Goal: Entertainment & Leisure: Browse casually

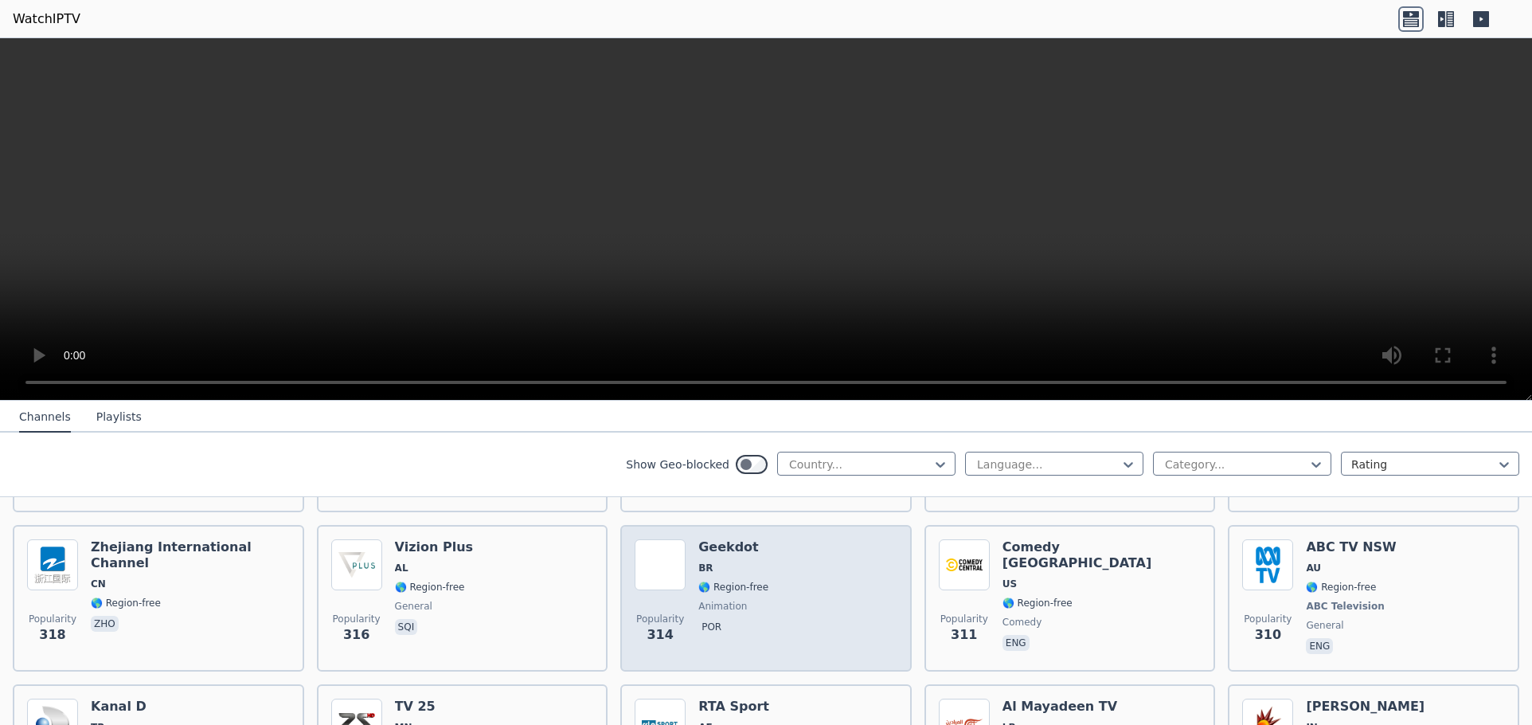
scroll to position [7929, 0]
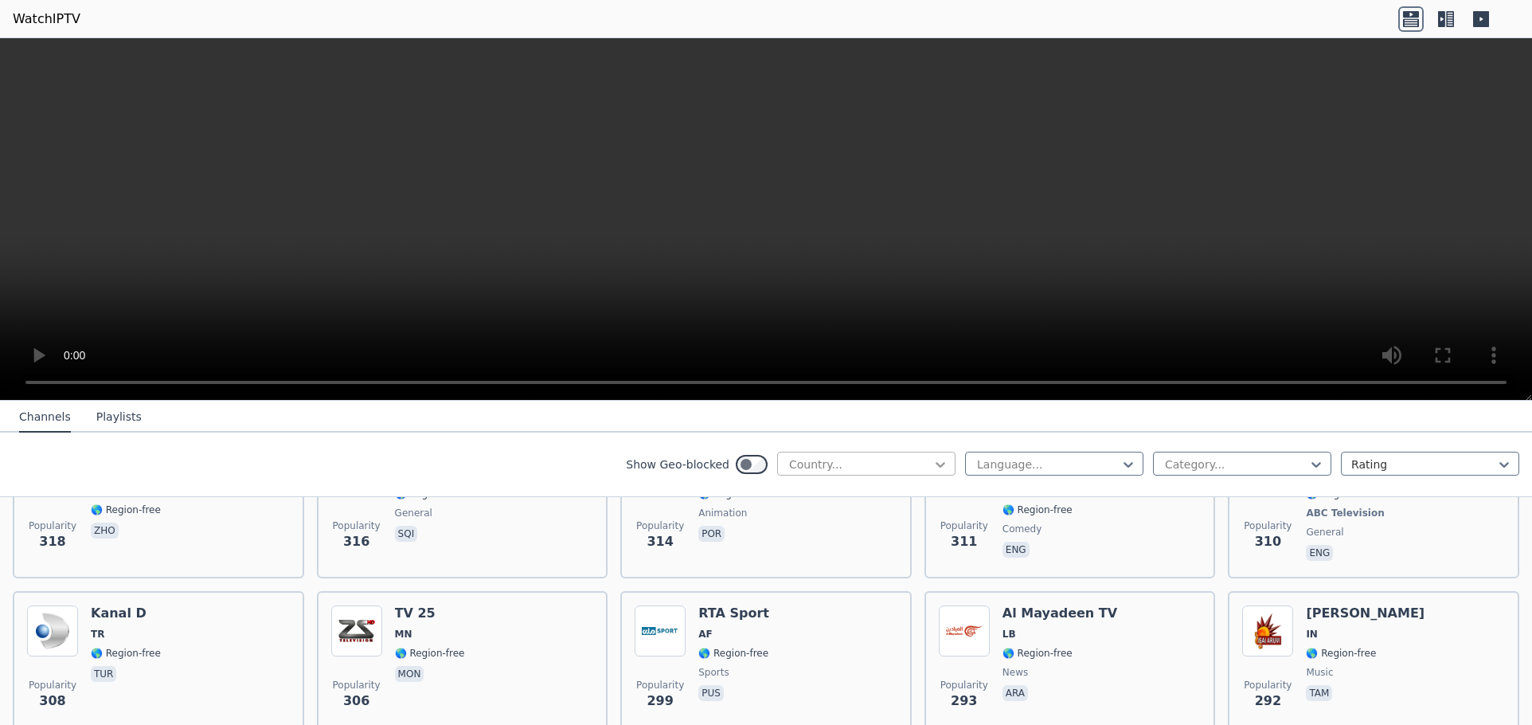
click at [936, 463] on icon at bounding box center [941, 465] width 10 height 6
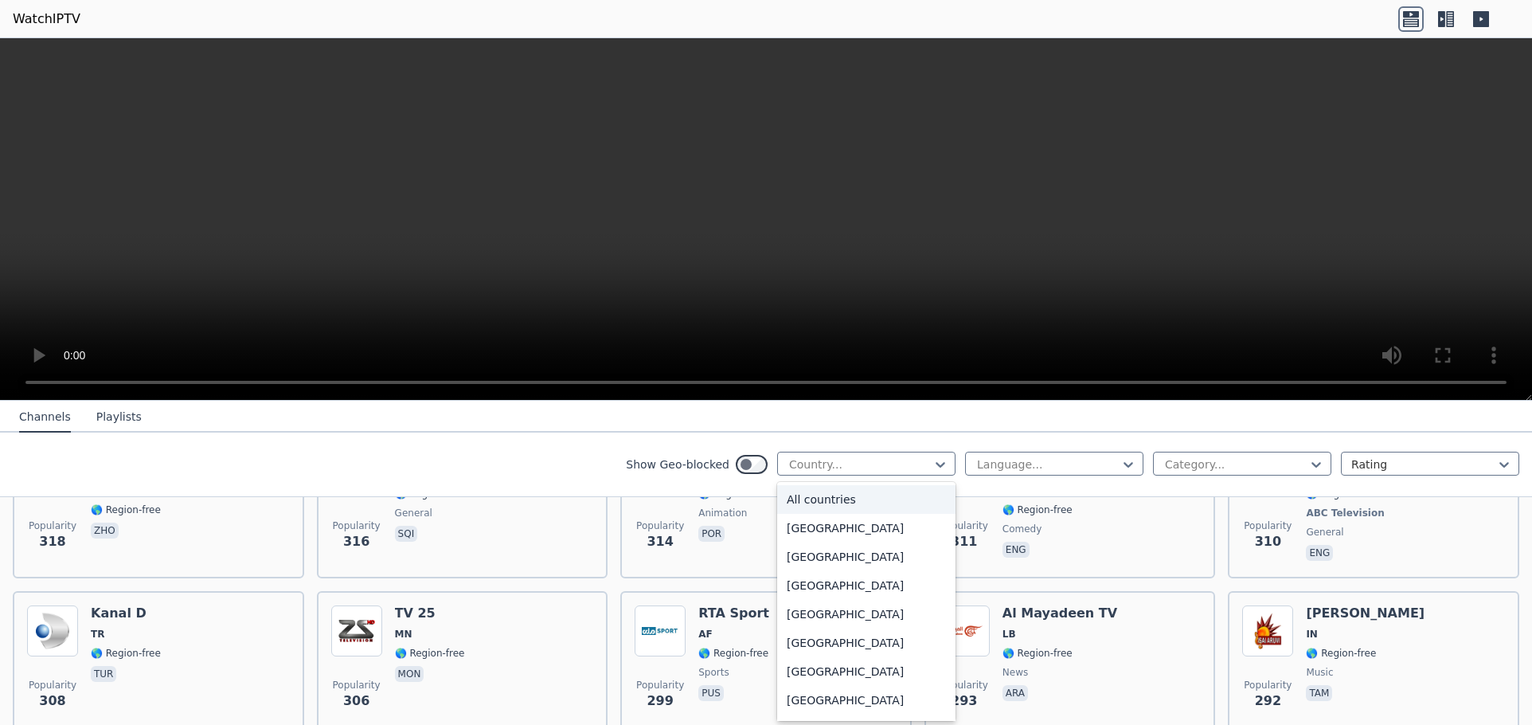
click at [821, 503] on div "All countries" at bounding box center [866, 499] width 178 height 29
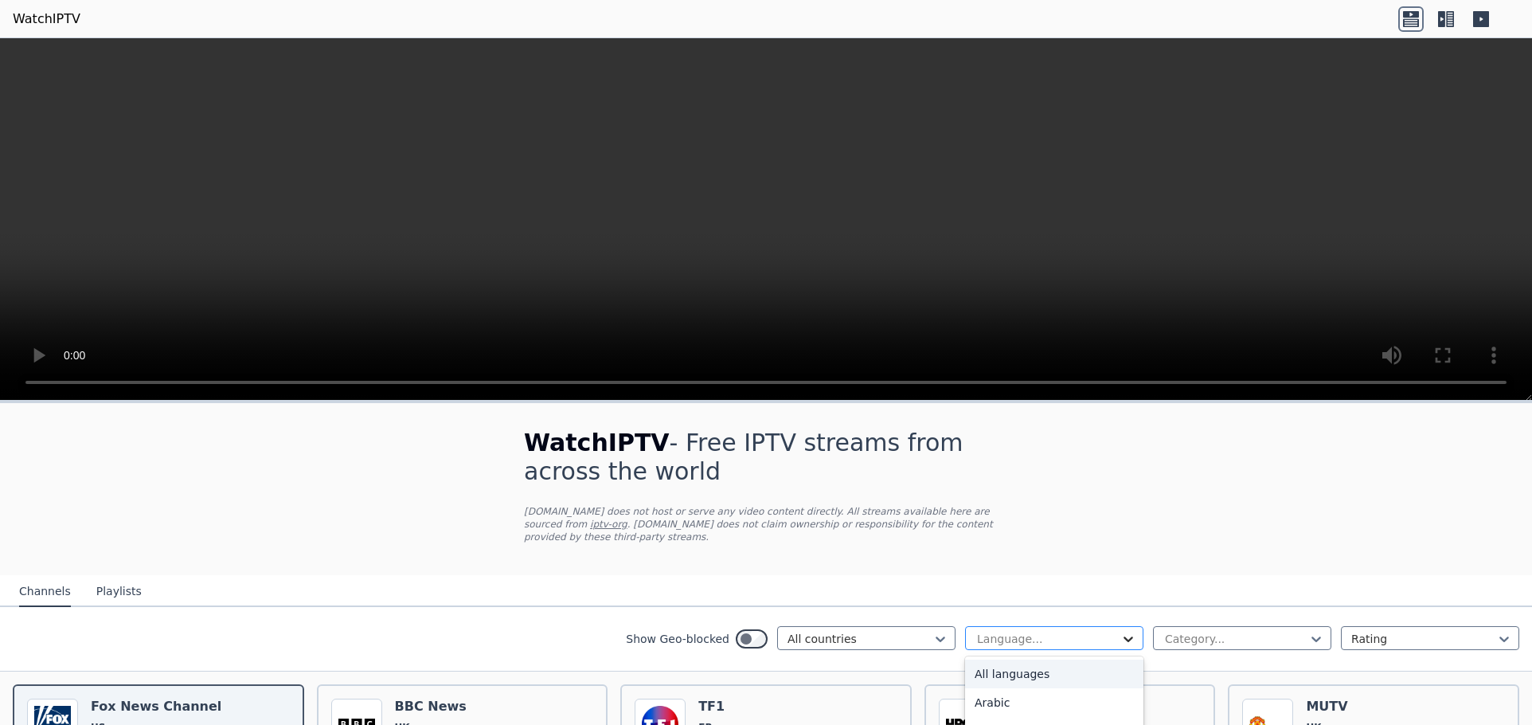
click at [1120, 631] on icon at bounding box center [1128, 639] width 16 height 16
click at [992, 645] on div "Spanish" at bounding box center [1054, 657] width 178 height 29
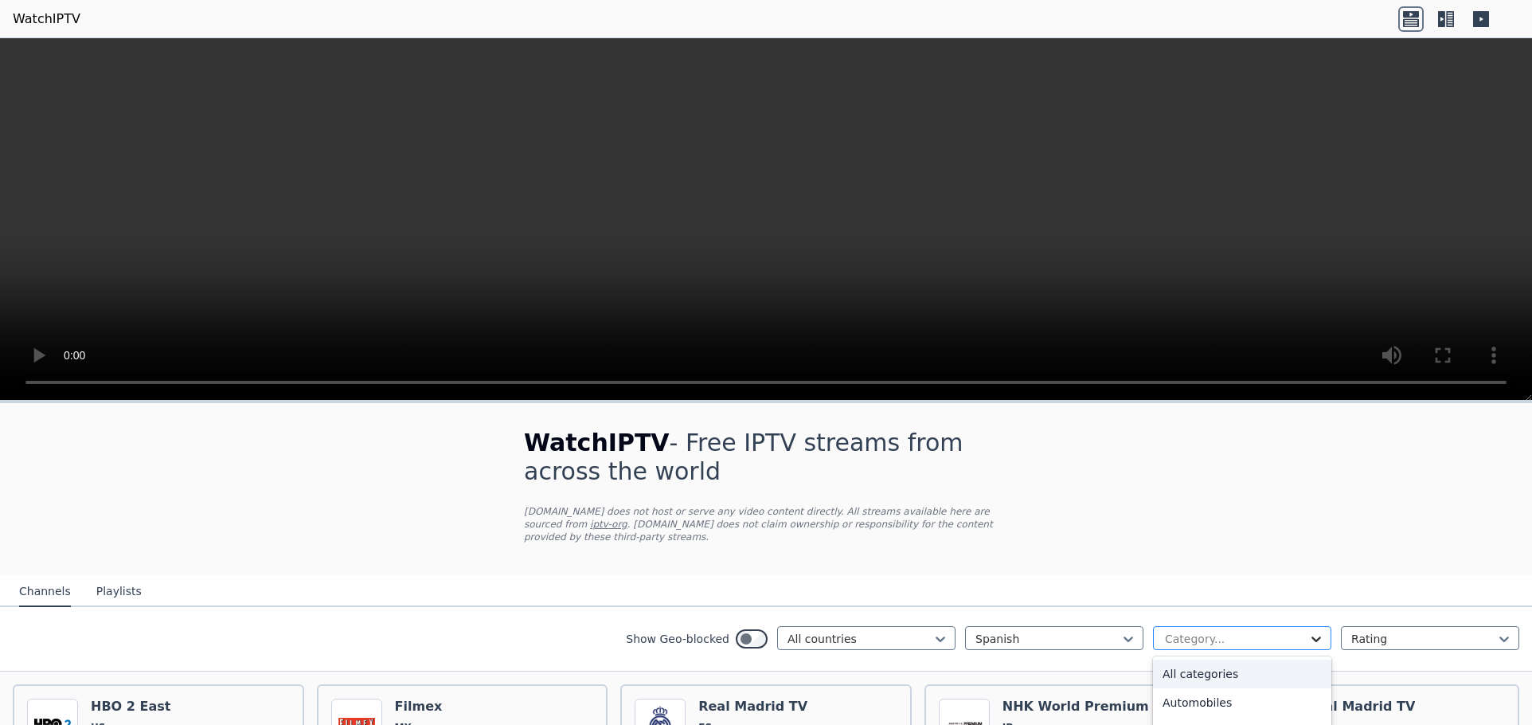
click at [1312, 636] on icon at bounding box center [1317, 639] width 10 height 6
click at [1496, 631] on icon at bounding box center [1504, 639] width 16 height 16
click at [1367, 688] on div "Rating" at bounding box center [1430, 702] width 178 height 29
click at [1171, 631] on div at bounding box center [1235, 639] width 145 height 16
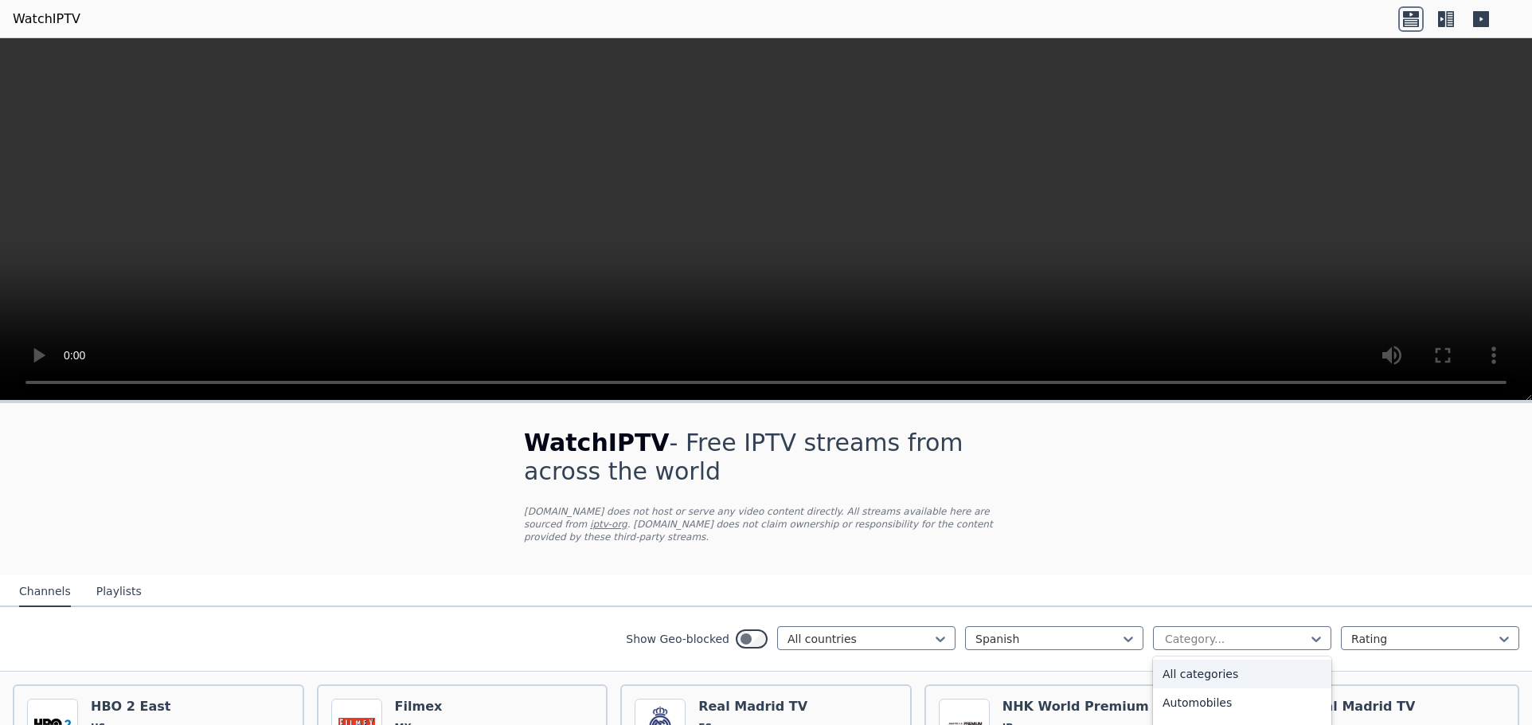
click at [1183, 660] on div "All categories" at bounding box center [1242, 673] width 178 height 29
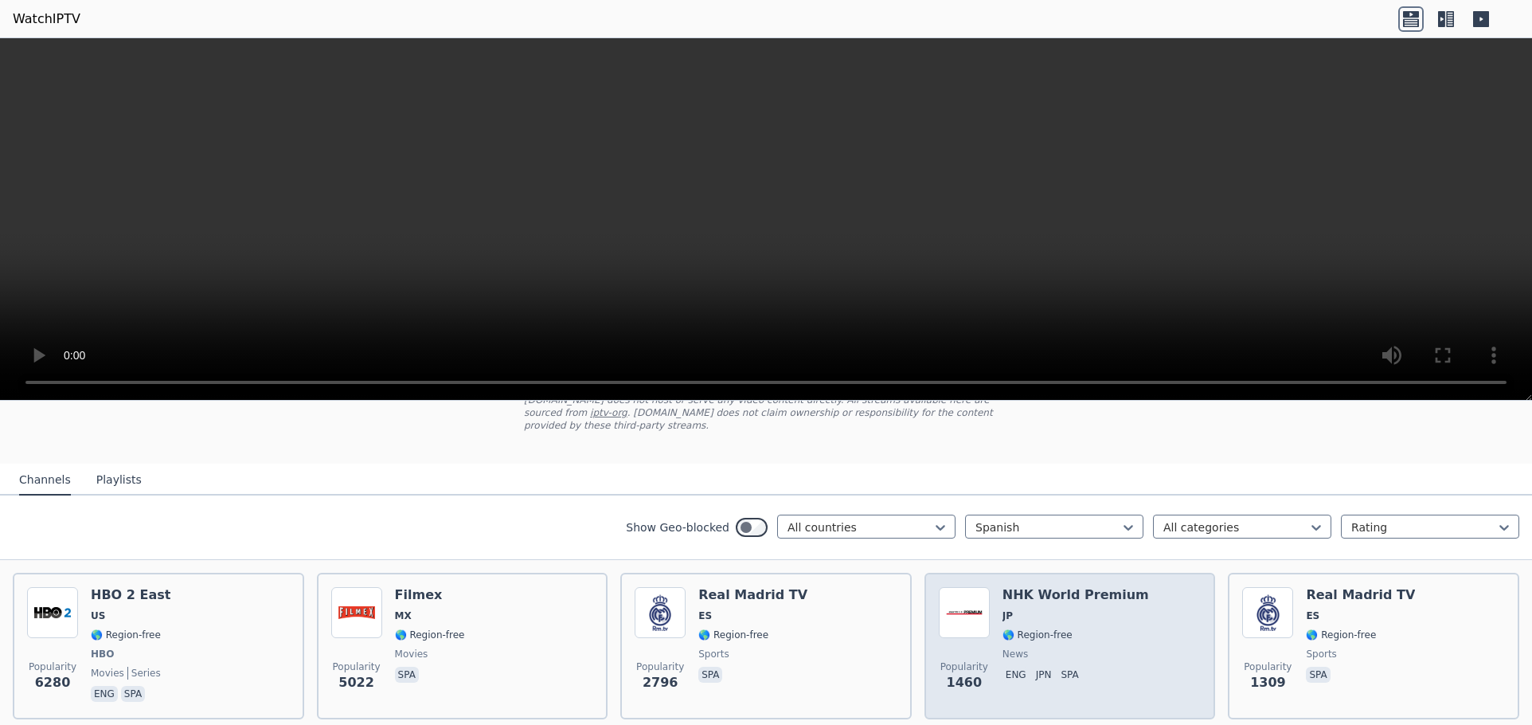
scroll to position [80, 0]
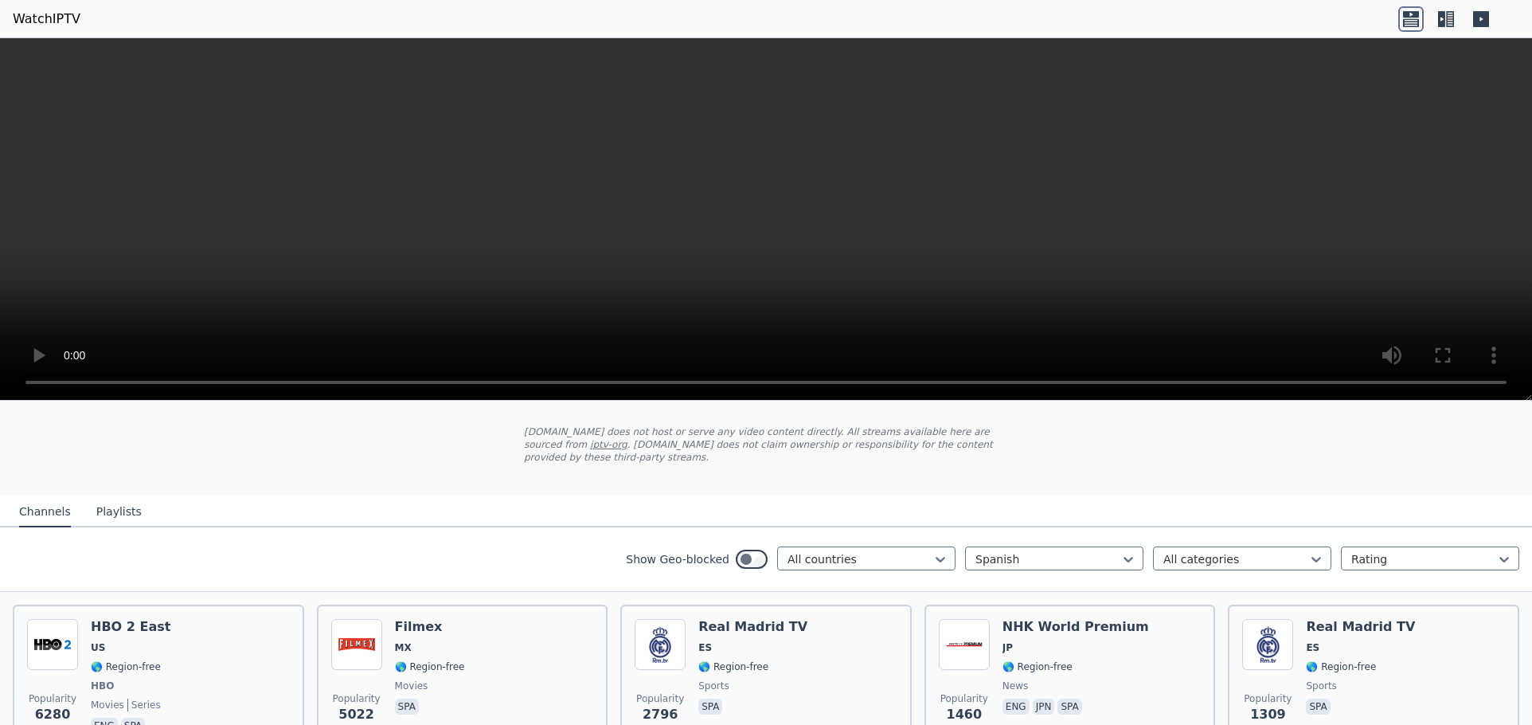
click at [115, 499] on button "Playlists" at bounding box center [118, 512] width 45 height 30
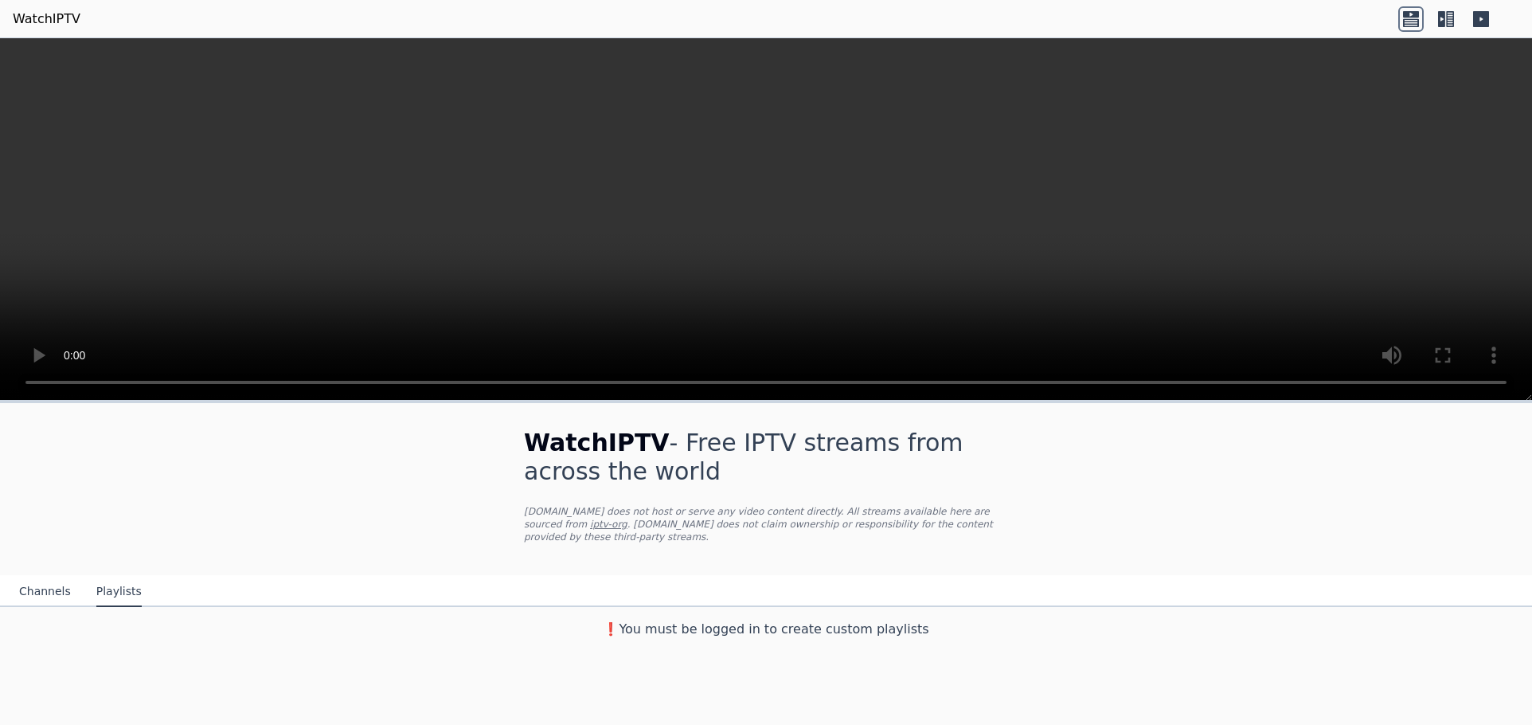
click at [1152, 532] on div "WatchIPTV - Free IPTV streams from across the world [DOMAIN_NAME] does not host…" at bounding box center [766, 524] width 1532 height 242
click at [797, 620] on h3 "❗️You must be logged in to create custom playlists" at bounding box center [766, 629] width 535 height 19
click at [903, 620] on h3 "❗️You must be logged in to create custom playlists" at bounding box center [766, 629] width 535 height 19
click at [36, 577] on button "Channels" at bounding box center [45, 592] width 52 height 30
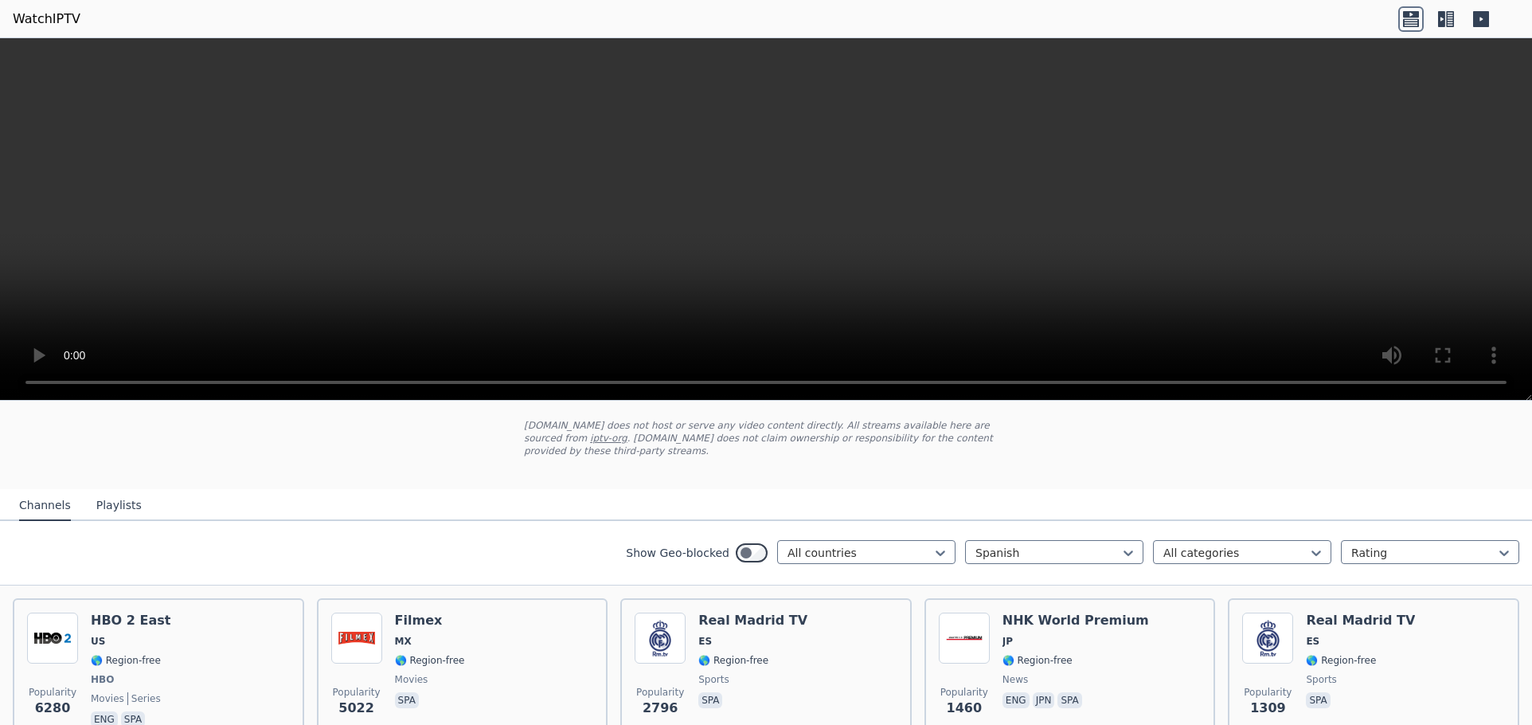
scroll to position [80, 0]
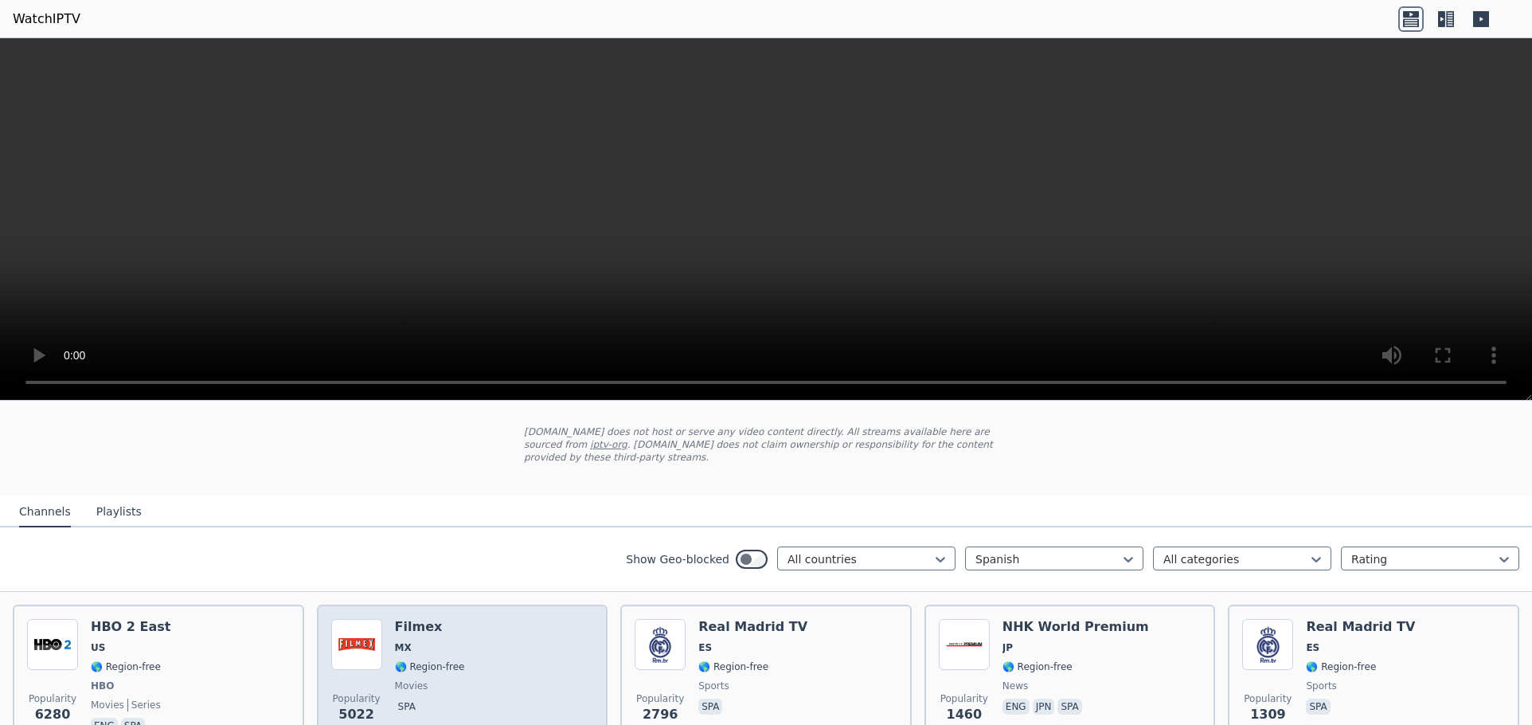
click at [419, 682] on div "Filmex MX 🌎 Region-free movies spa" at bounding box center [430, 678] width 70 height 118
click at [538, 659] on div "Popularity 5022 Filmex MX 🌎 Region-free movies spa" at bounding box center [462, 678] width 263 height 118
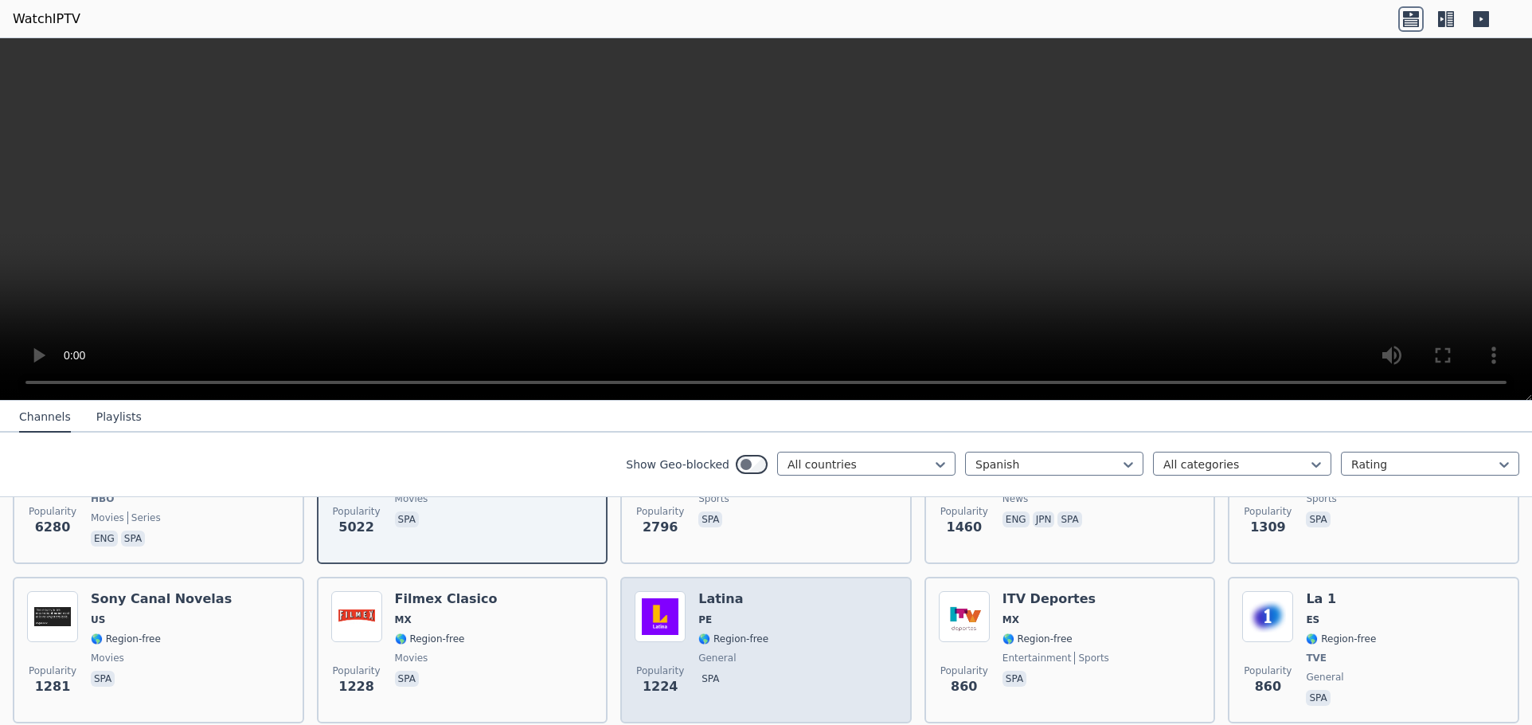
scroll to position [239, 0]
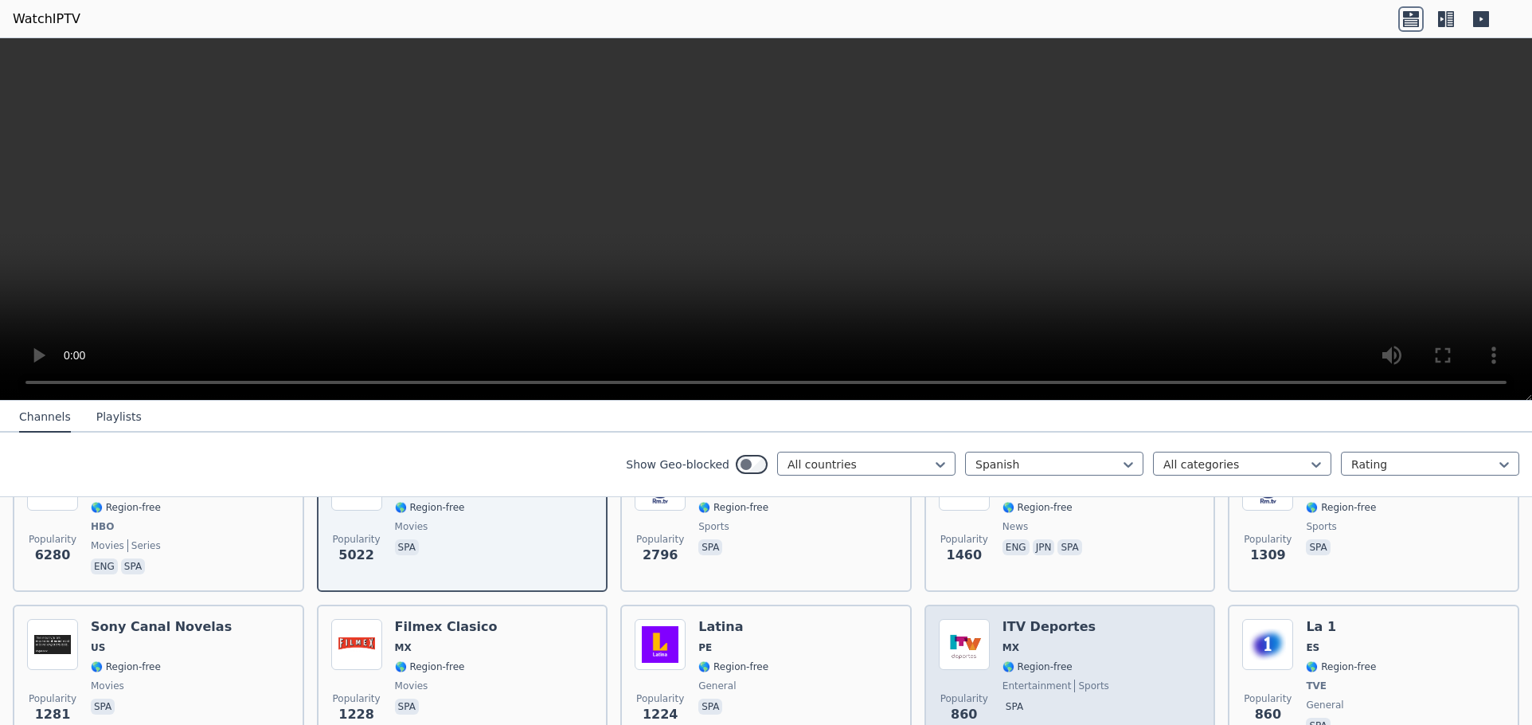
click at [962, 635] on img at bounding box center [964, 644] width 51 height 51
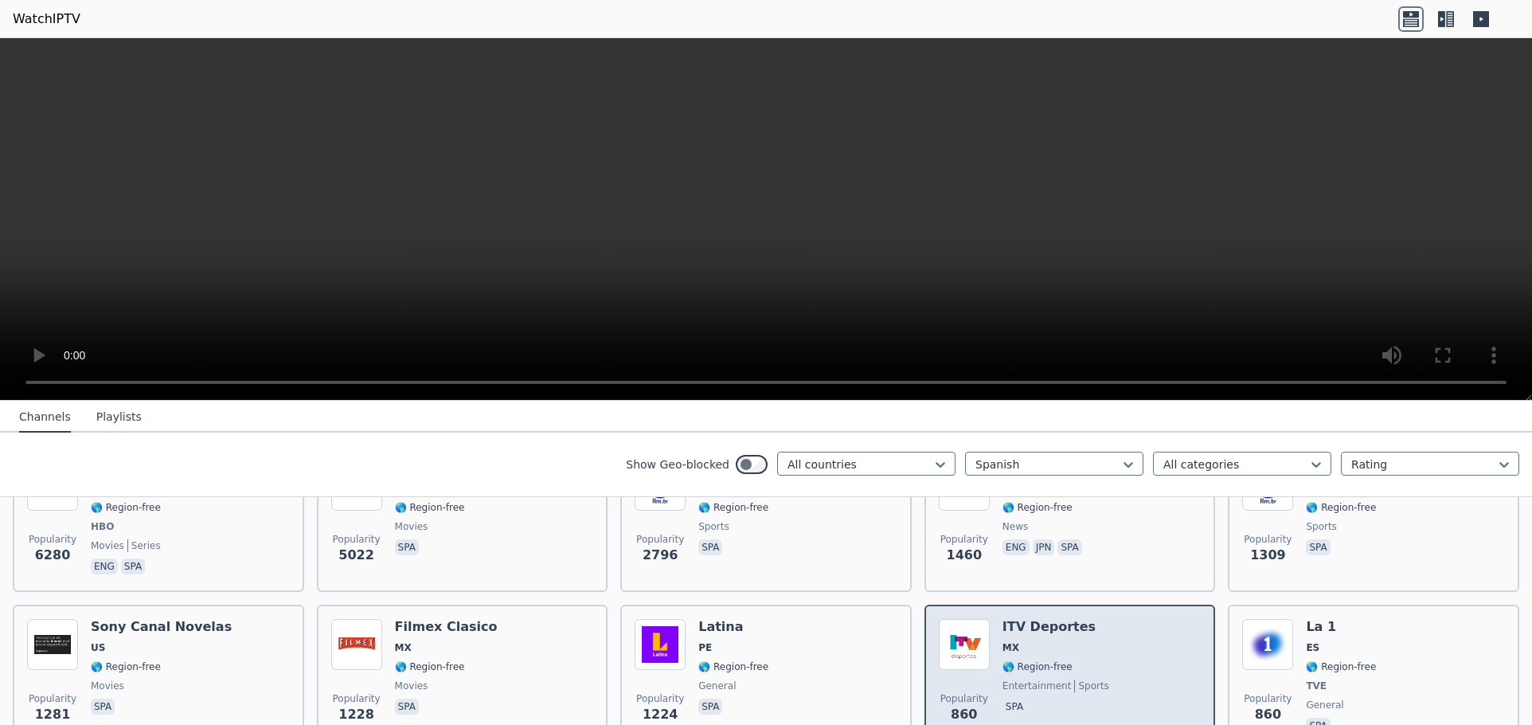
click at [1031, 660] on div "ITV Deportes MX 🌎 Region-free entertainment sports spa" at bounding box center [1056, 678] width 107 height 118
click at [1101, 657] on div "Popularity 860 ITV Deportes MX 🌎 Region-free entertainment sports spa" at bounding box center [1070, 678] width 263 height 118
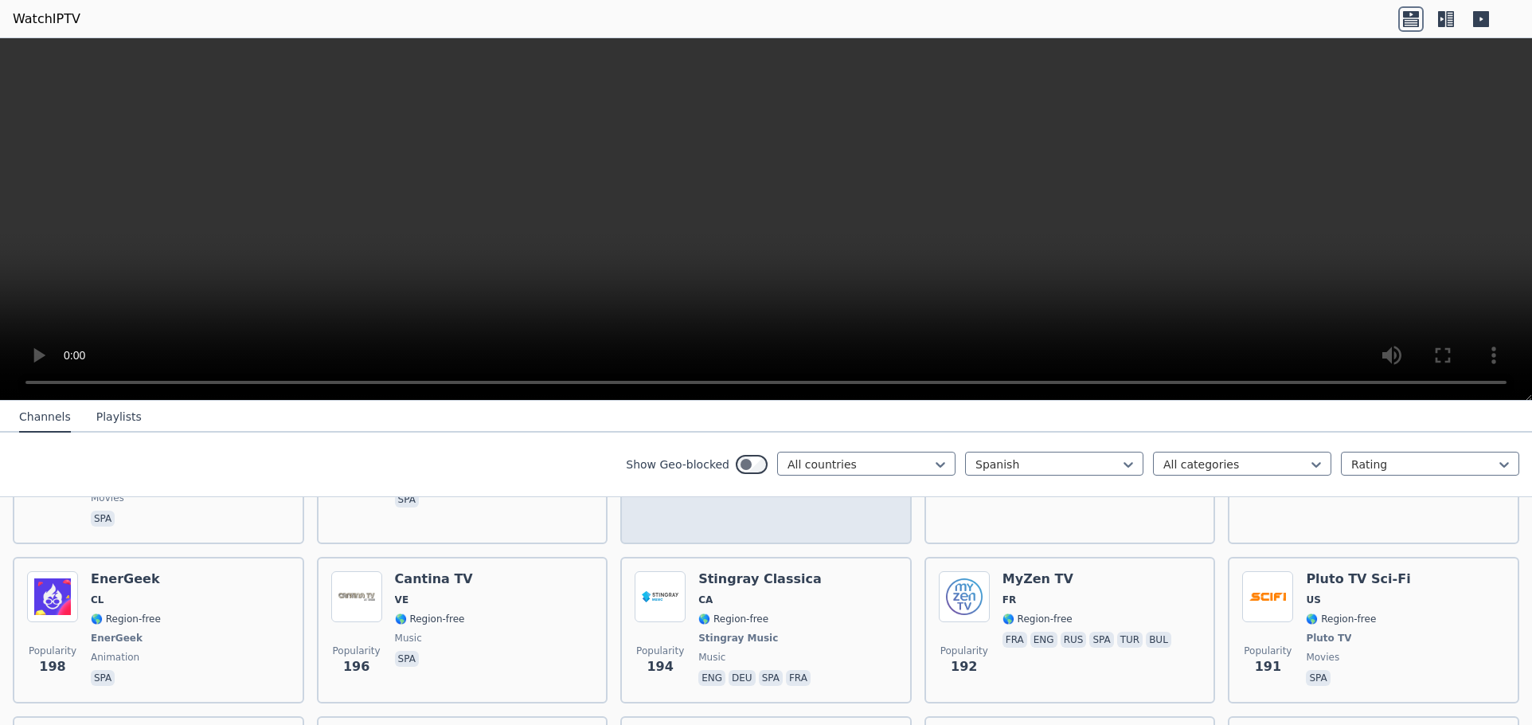
scroll to position [1513, 0]
